Goal: Task Accomplishment & Management: Complete application form

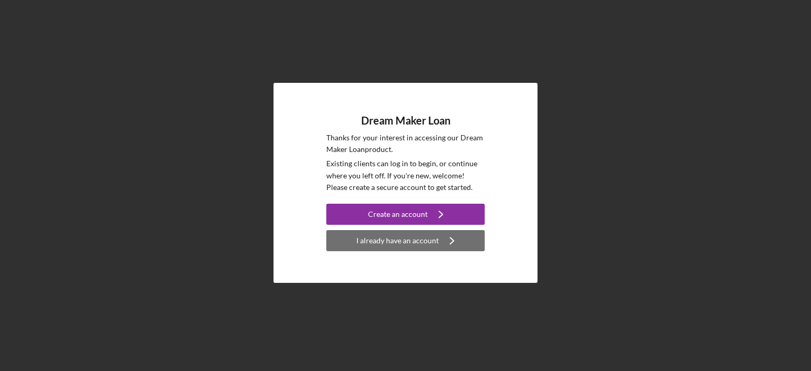
click at [419, 236] on div "I already have an account" at bounding box center [398, 240] width 82 height 21
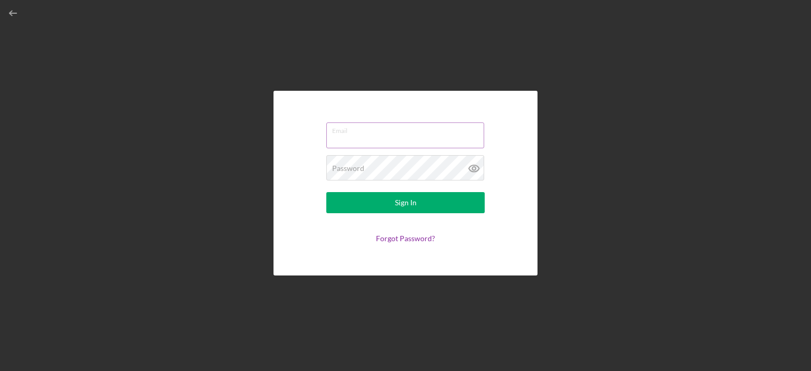
type input "[EMAIL_ADDRESS][DOMAIN_NAME]"
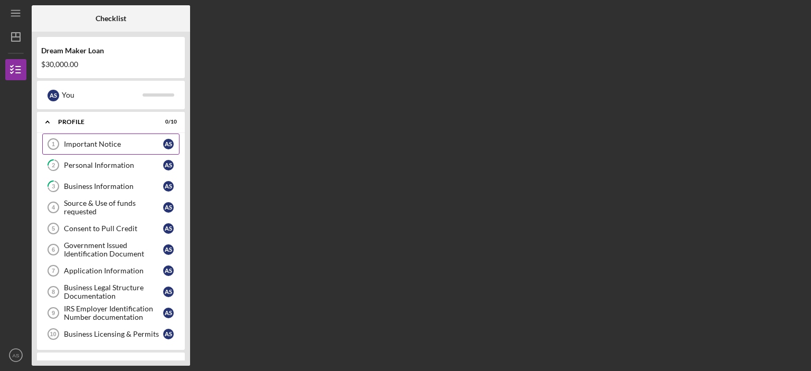
click at [87, 147] on div "Important Notice" at bounding box center [113, 144] width 99 height 8
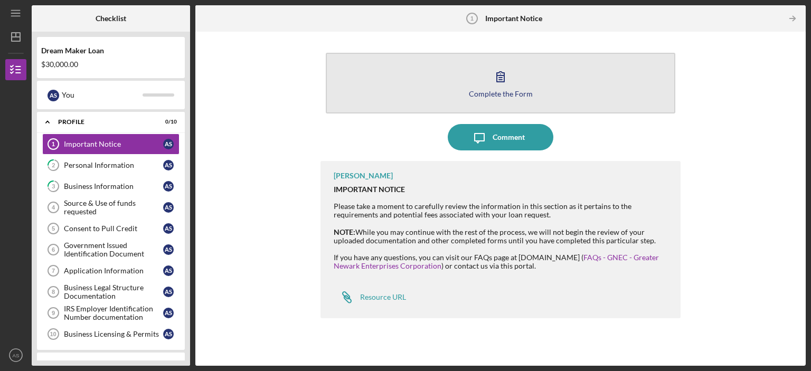
click at [516, 82] on button "Complete the Form Form" at bounding box center [501, 83] width 350 height 61
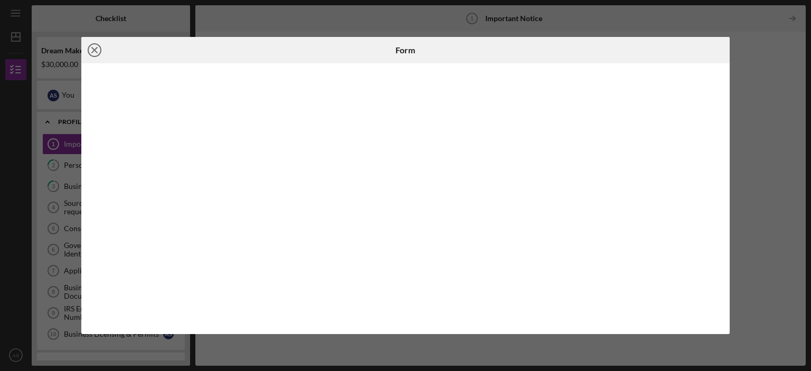
click at [96, 54] on icon "Icon/Close" at bounding box center [94, 50] width 26 height 26
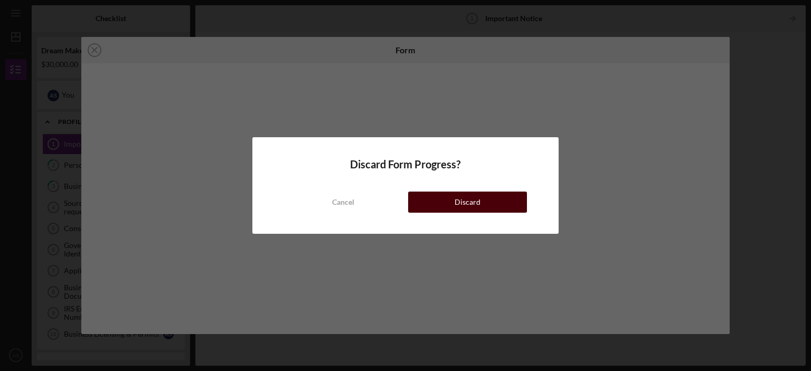
click at [433, 208] on button "Discard" at bounding box center [467, 202] width 119 height 21
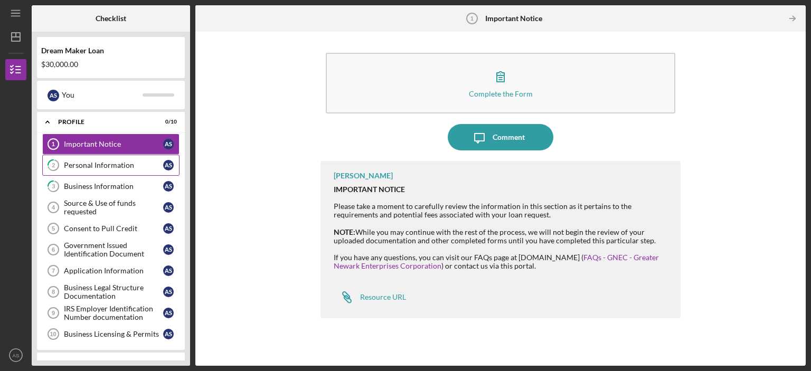
click at [94, 170] on link "2 Personal Information A S" at bounding box center [110, 165] width 137 height 21
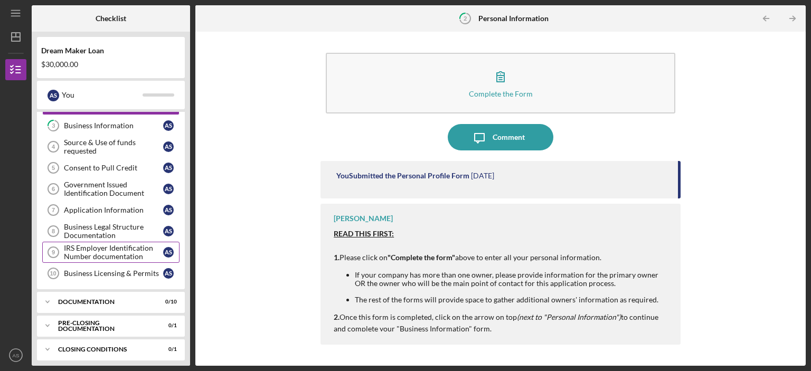
scroll to position [63, 0]
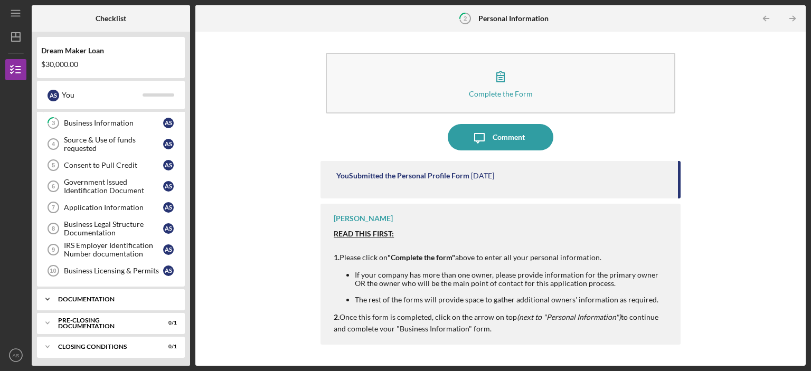
click at [91, 296] on div "Documentation" at bounding box center [115, 299] width 114 height 6
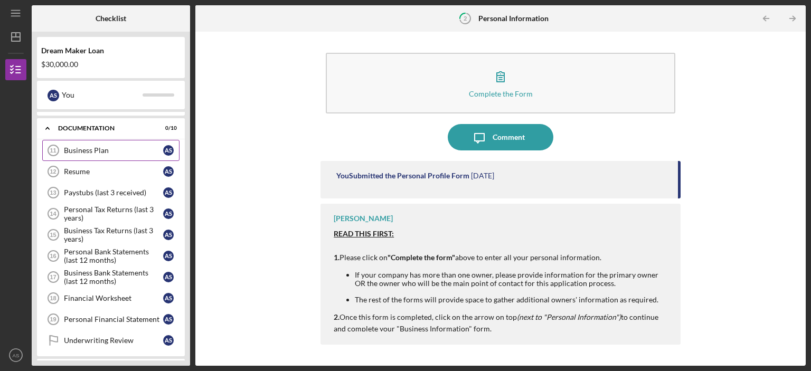
scroll to position [278, 0]
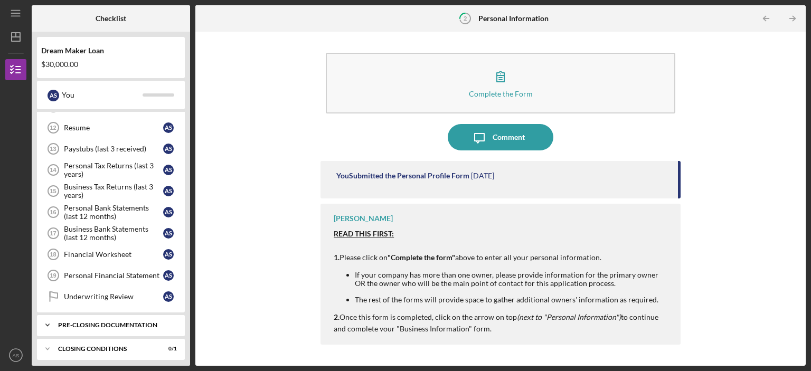
click at [101, 322] on div "Pre-Closing Documentation" at bounding box center [115, 325] width 114 height 6
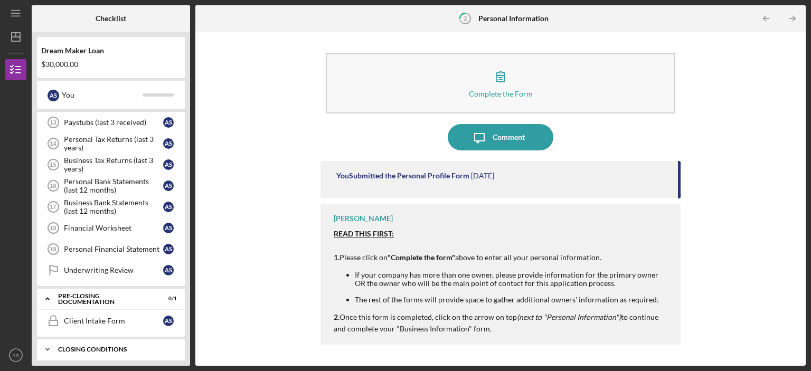
drag, startPoint x: 113, startPoint y: 343, endPoint x: 110, endPoint y: 336, distance: 8.0
click at [113, 346] on div "Closing Conditions" at bounding box center [115, 349] width 114 height 6
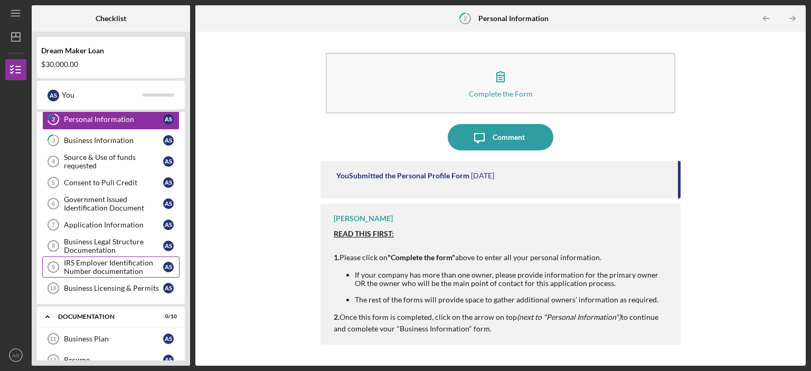
scroll to position [0, 0]
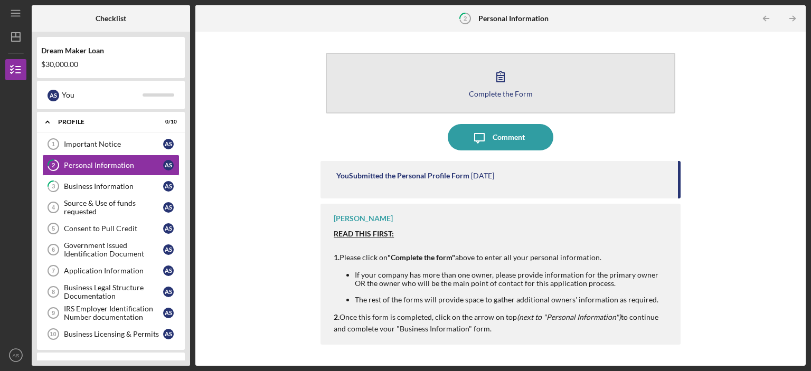
click at [477, 98] on button "Complete the Form Form" at bounding box center [501, 83] width 350 height 61
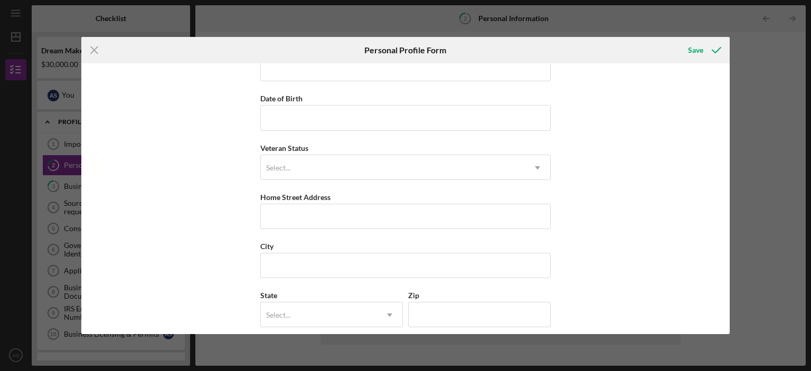
scroll to position [131, 0]
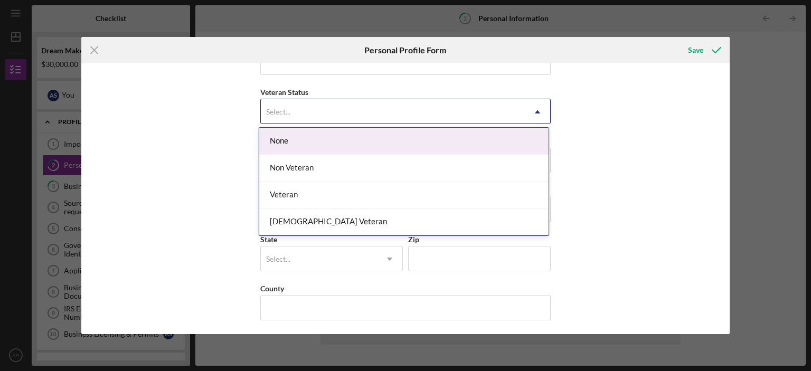
click at [327, 118] on div "Select..." at bounding box center [393, 112] width 264 height 24
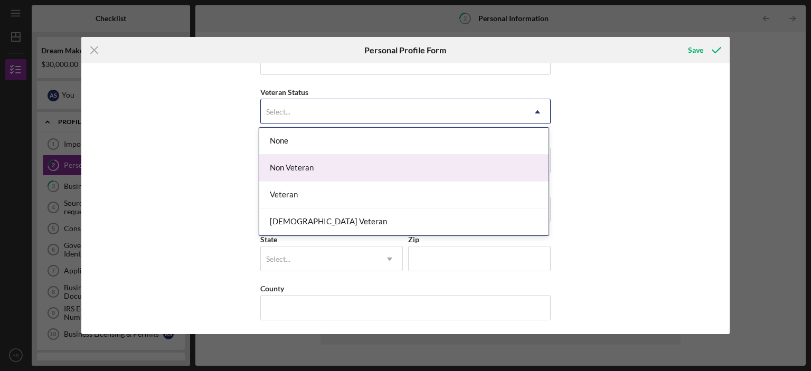
click at [642, 170] on div "First Name [PERSON_NAME] Middle Name Last Name [PERSON_NAME] Job Title Date of …" at bounding box center [405, 198] width 649 height 270
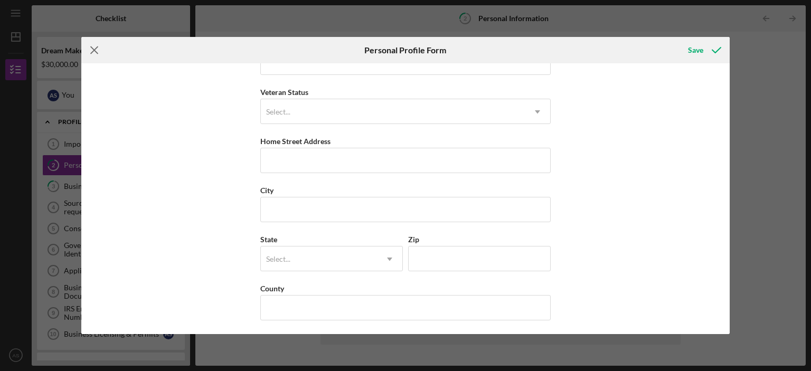
click at [93, 45] on icon "Icon/Menu Close" at bounding box center [94, 50] width 26 height 26
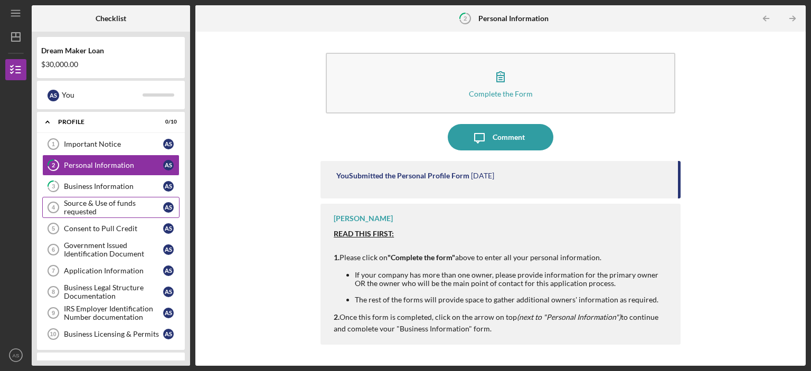
click at [81, 205] on div "Source & Use of funds requested" at bounding box center [113, 207] width 99 height 17
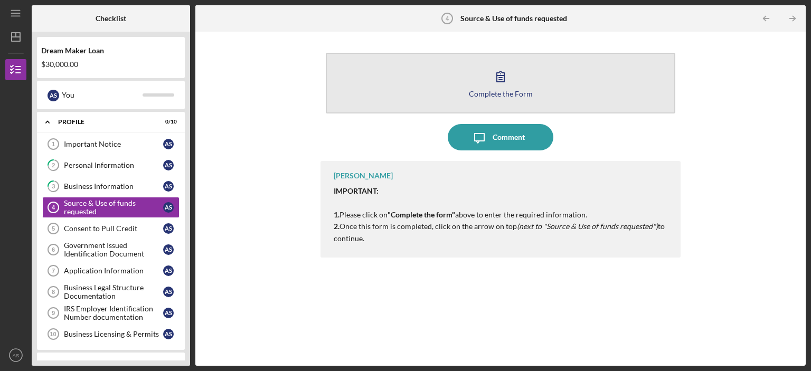
click at [471, 99] on button "Complete the Form Form" at bounding box center [501, 83] width 350 height 61
